Goal: Transaction & Acquisition: Purchase product/service

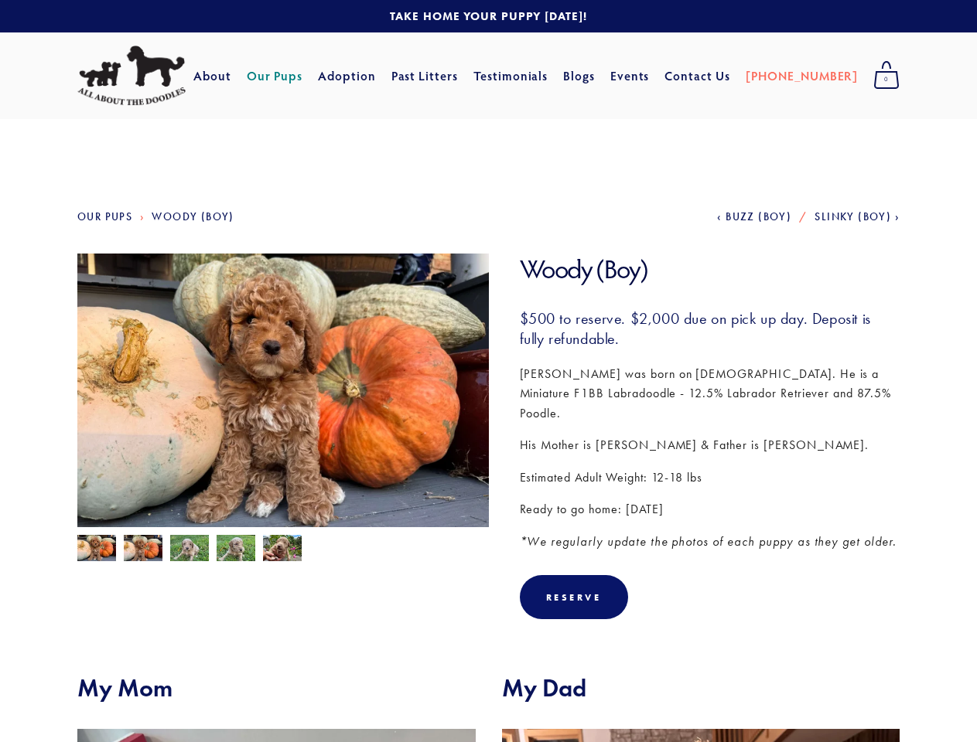
click at [488, 371] on img at bounding box center [282, 408] width 411 height 309
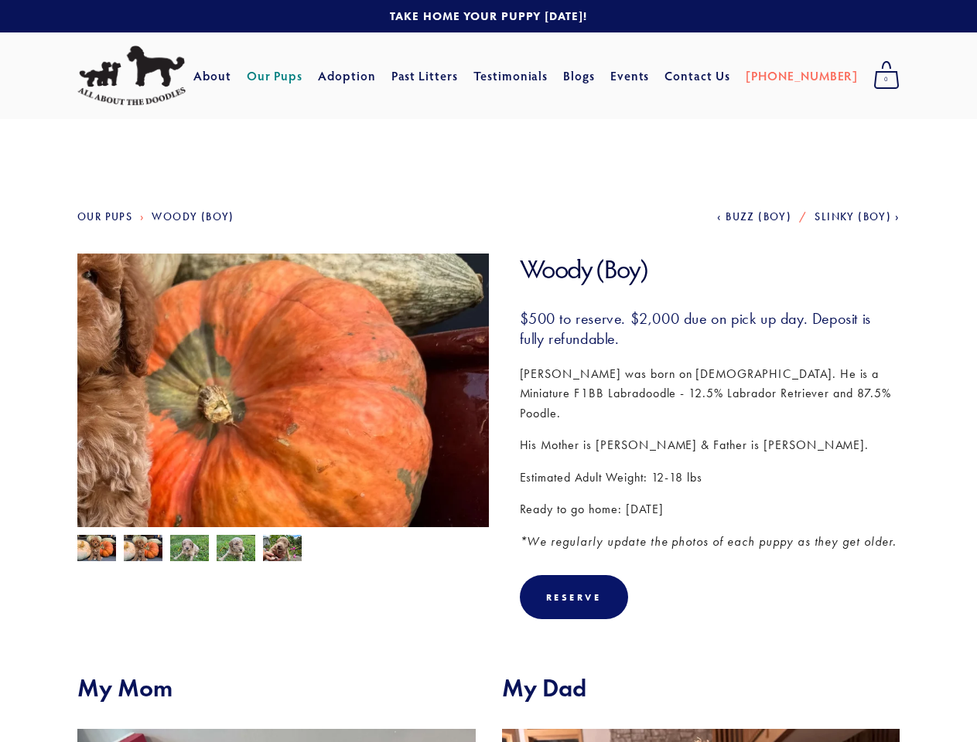
click at [283, 391] on img at bounding box center [282, 408] width 411 height 309
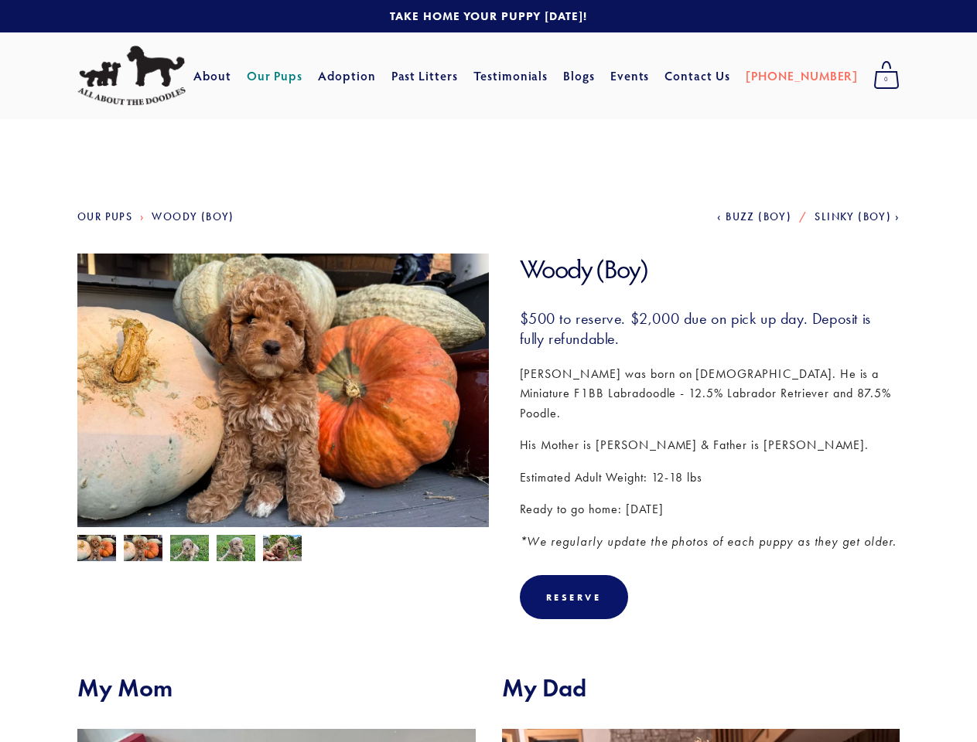
click at [97, 548] on img at bounding box center [96, 549] width 39 height 29
click at [143, 548] on img at bounding box center [143, 549] width 39 height 29
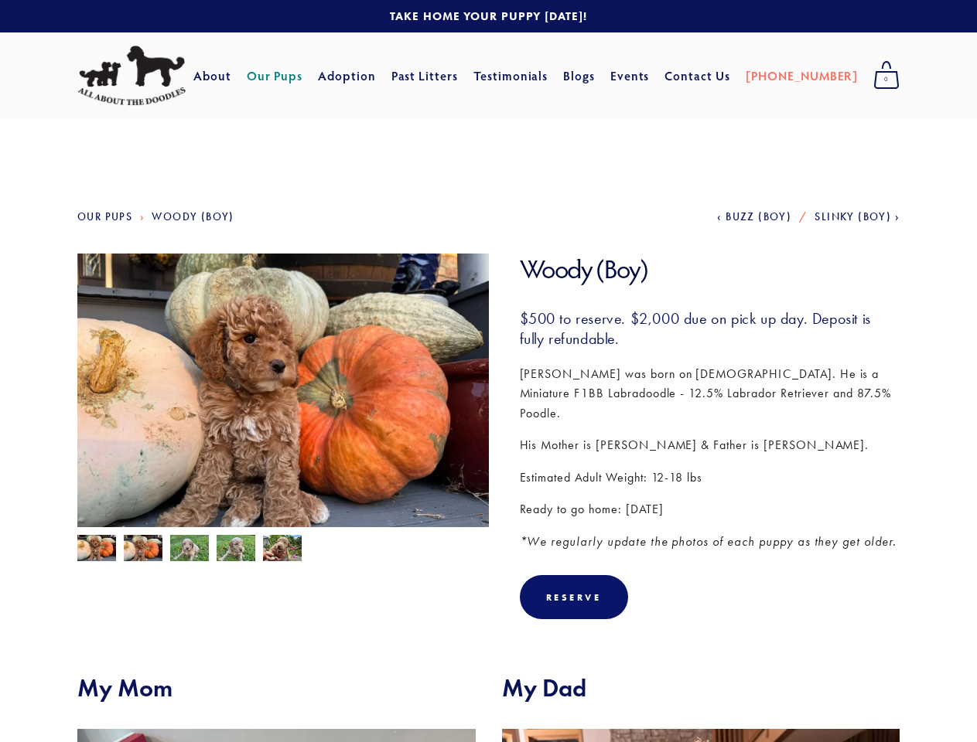
click at [189, 548] on img at bounding box center [189, 549] width 39 height 29
click at [236, 548] on img at bounding box center [236, 549] width 39 height 29
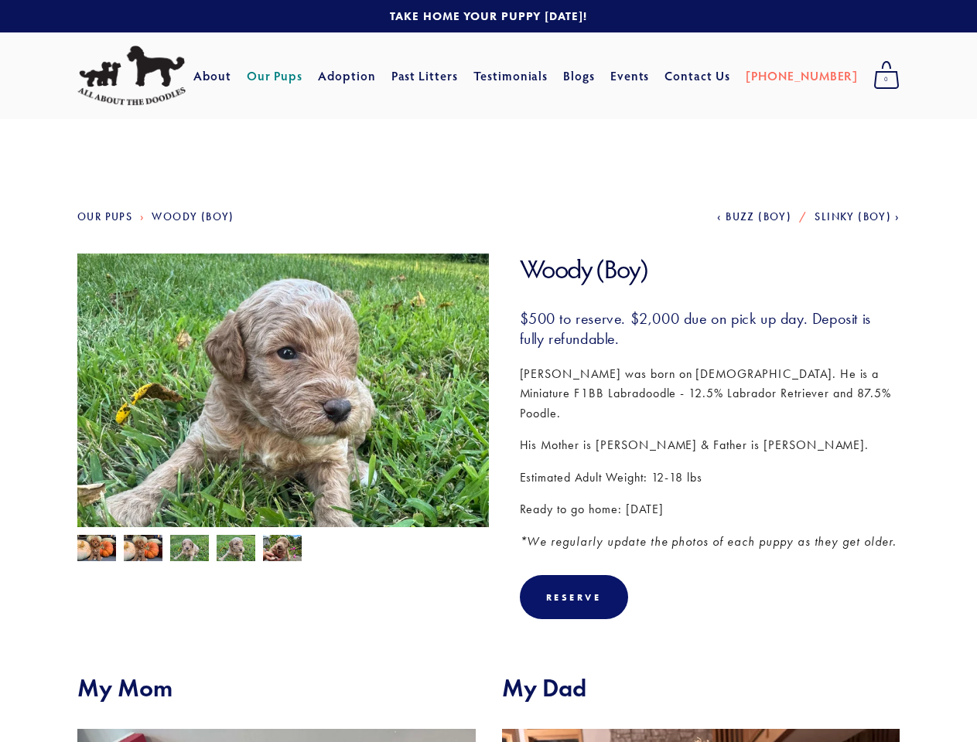
click at [282, 548] on img at bounding box center [282, 549] width 39 height 29
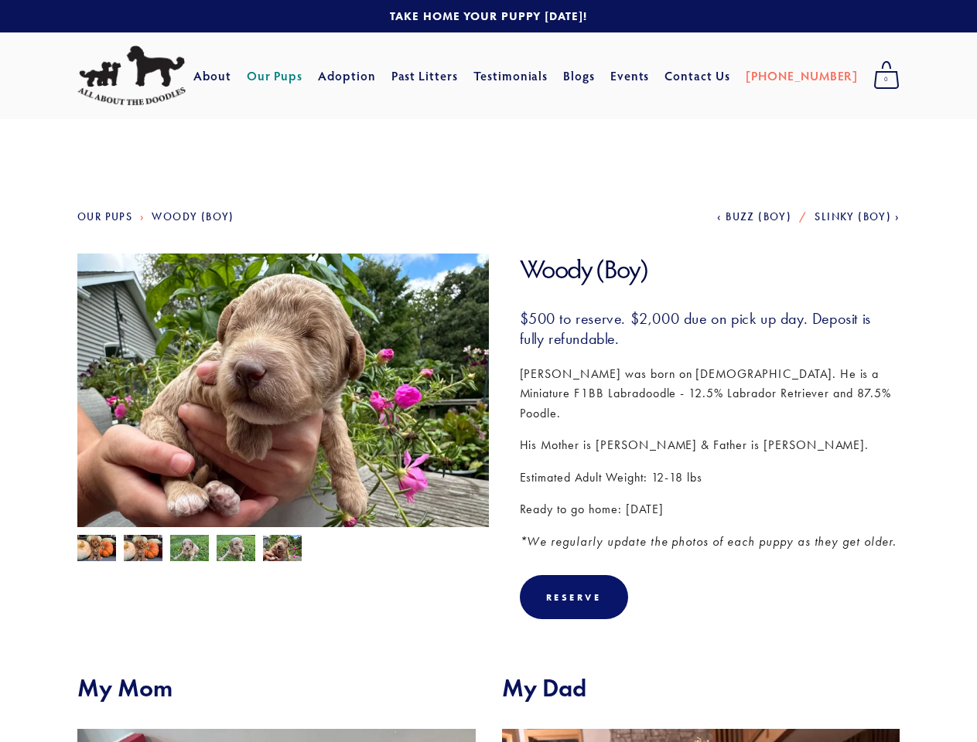
click at [574, 592] on div "Reserve" at bounding box center [574, 598] width 56 height 12
